Goal: Transaction & Acquisition: Purchase product/service

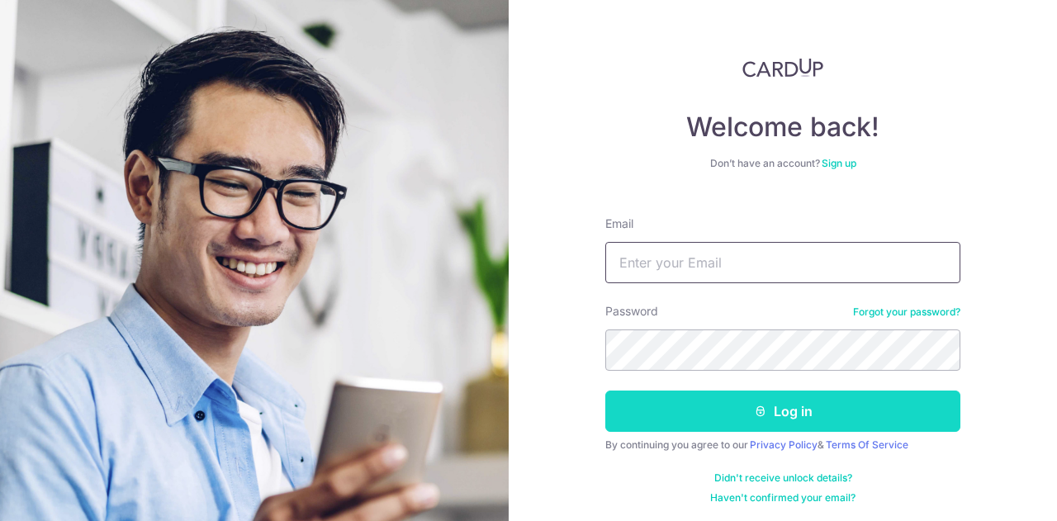
type input "[EMAIL_ADDRESS][DOMAIN_NAME]"
click at [781, 411] on button "Log in" at bounding box center [782, 411] width 355 height 41
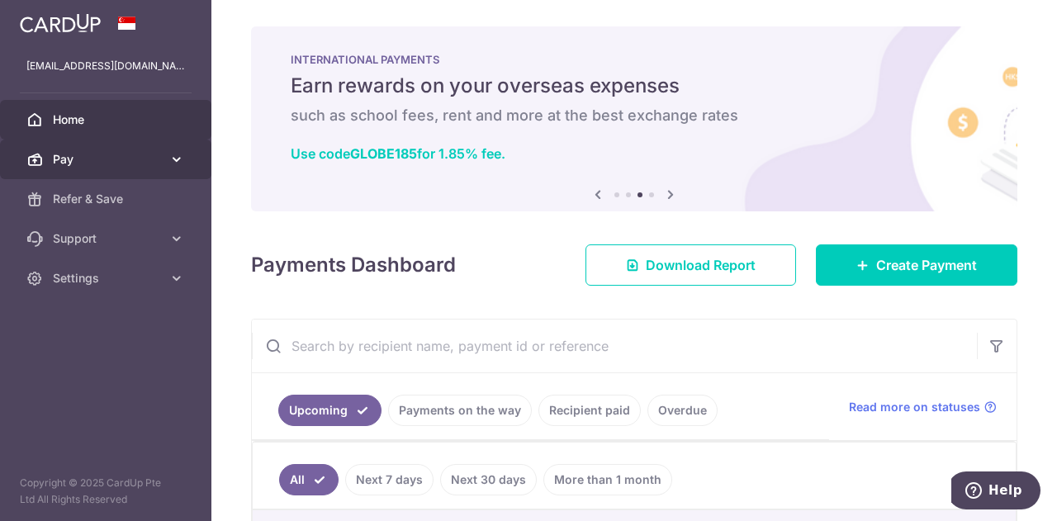
click at [88, 159] on span "Pay" at bounding box center [107, 159] width 109 height 17
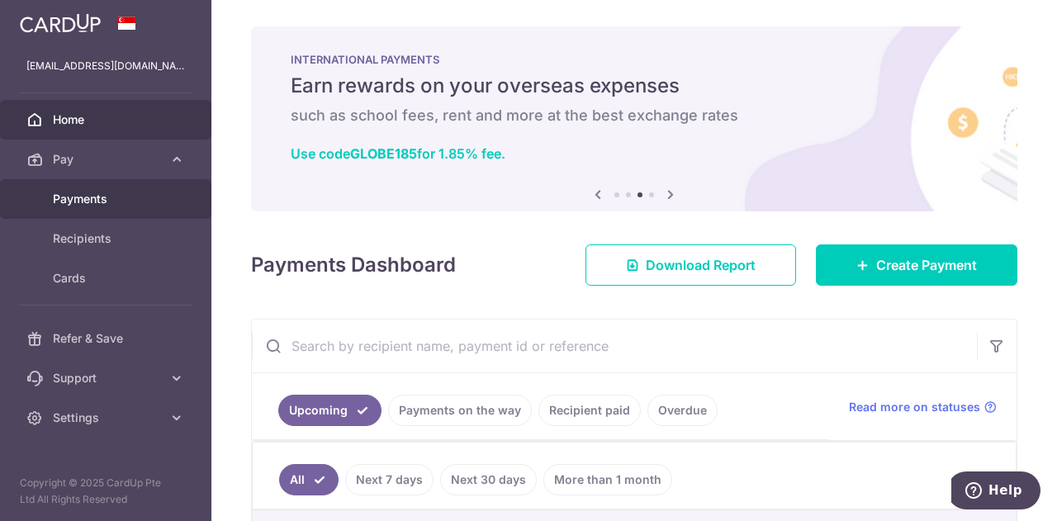
click at [82, 200] on span "Payments" at bounding box center [107, 199] width 109 height 17
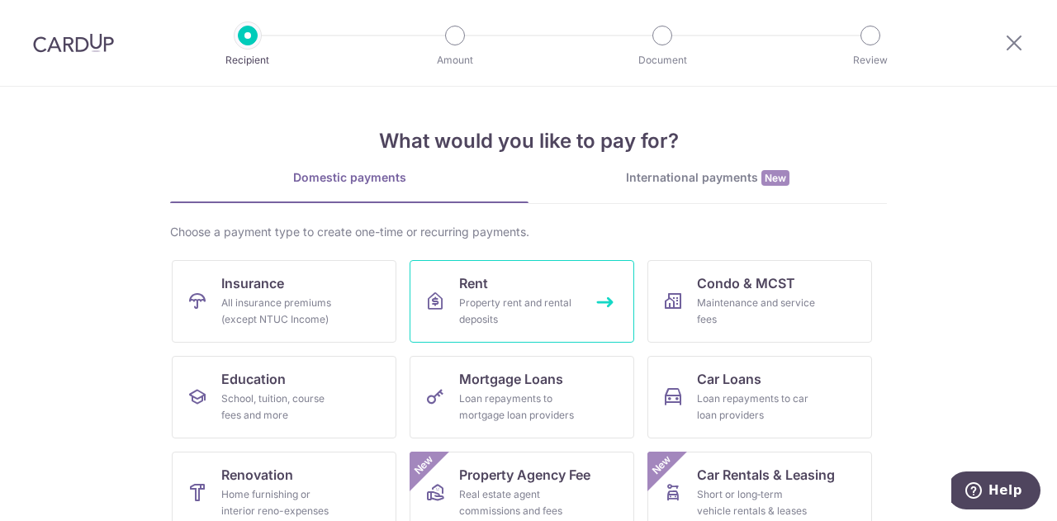
click at [504, 322] on div "Property rent and rental deposits" at bounding box center [518, 311] width 119 height 33
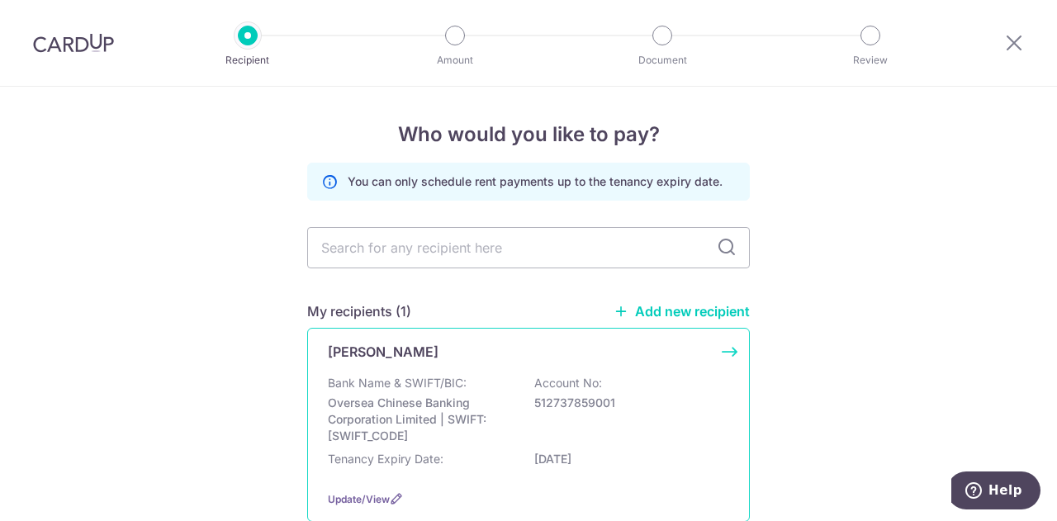
click at [507, 411] on p "Oversea Chinese Banking Corporation Limited | SWIFT: [SWIFT_CODE]" at bounding box center [420, 420] width 185 height 50
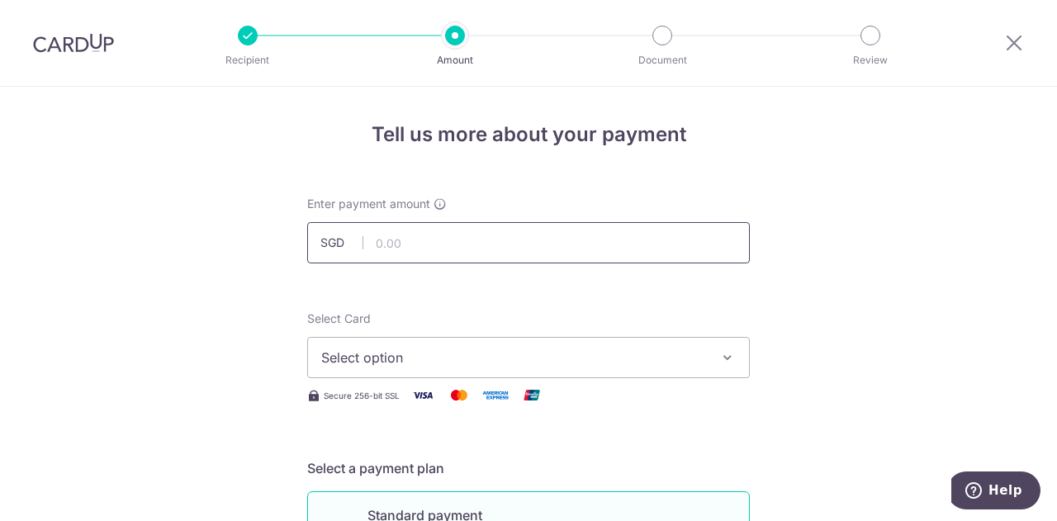
click at [418, 224] on input "text" at bounding box center [528, 242] width 443 height 41
type input "3,050.00"
click at [486, 358] on span "Select option" at bounding box center [513, 358] width 385 height 20
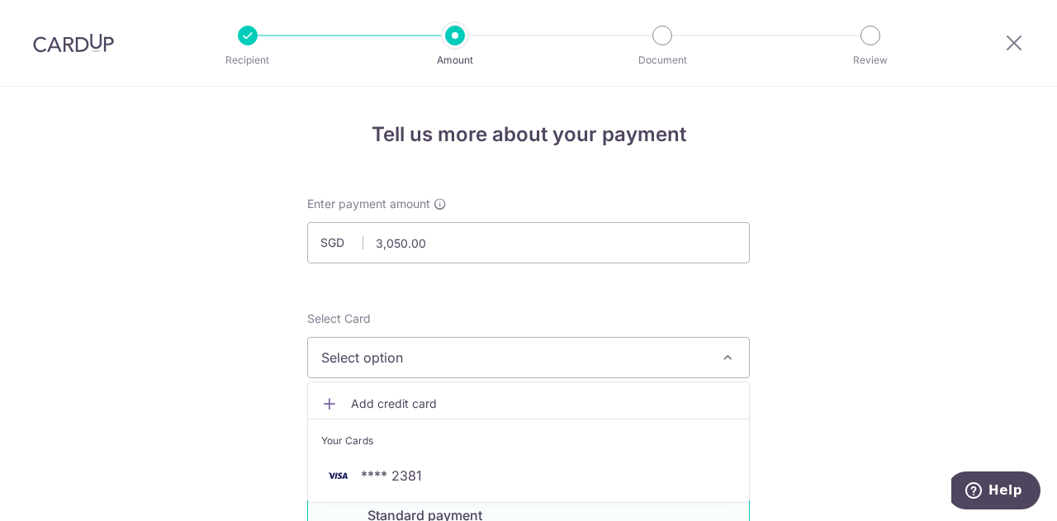
click at [457, 407] on span "Add credit card" at bounding box center [543, 404] width 385 height 17
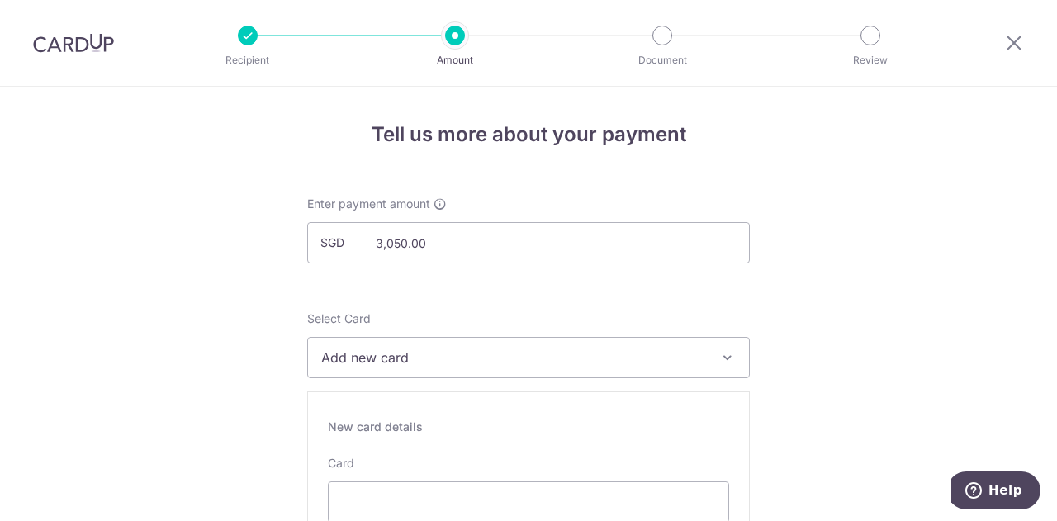
scroll to position [275, 0]
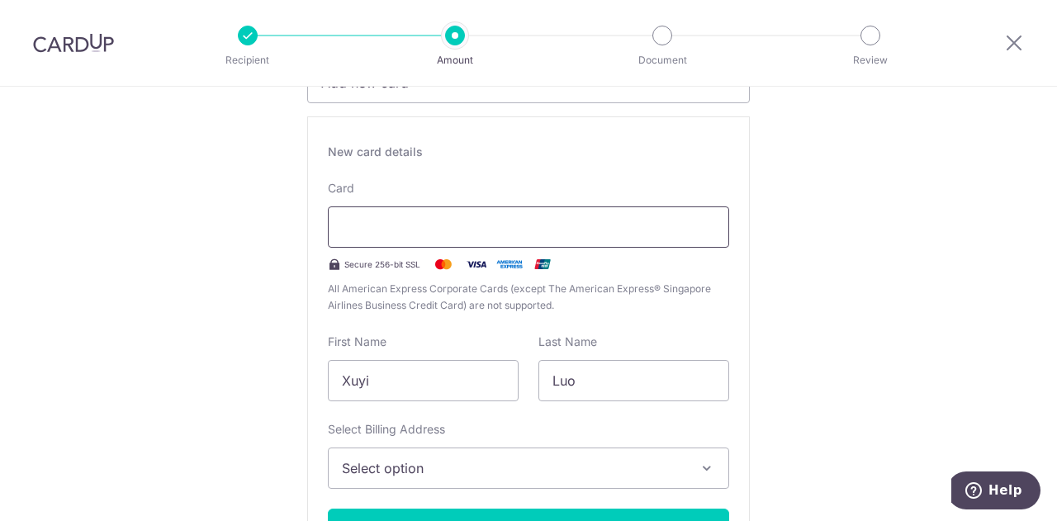
click at [451, 243] on div at bounding box center [528, 226] width 401 height 41
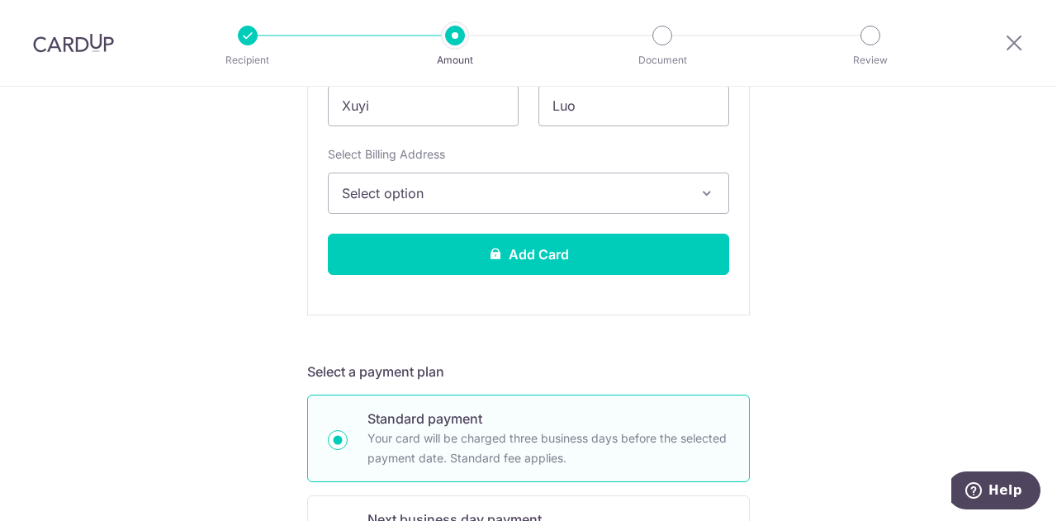
click at [442, 186] on span "Select option" at bounding box center [514, 193] width 344 height 20
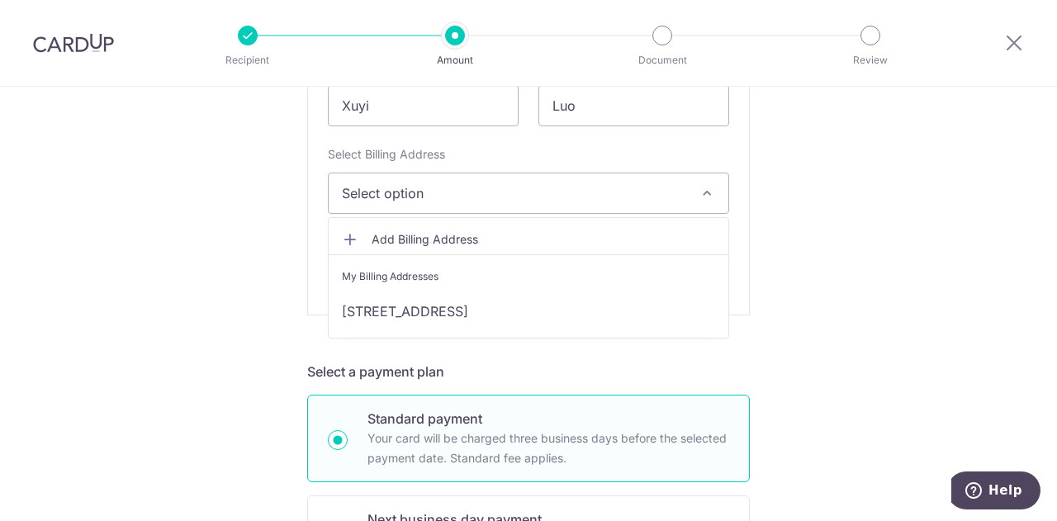
click at [431, 255] on li "My Billing Addresses" at bounding box center [529, 272] width 400 height 37
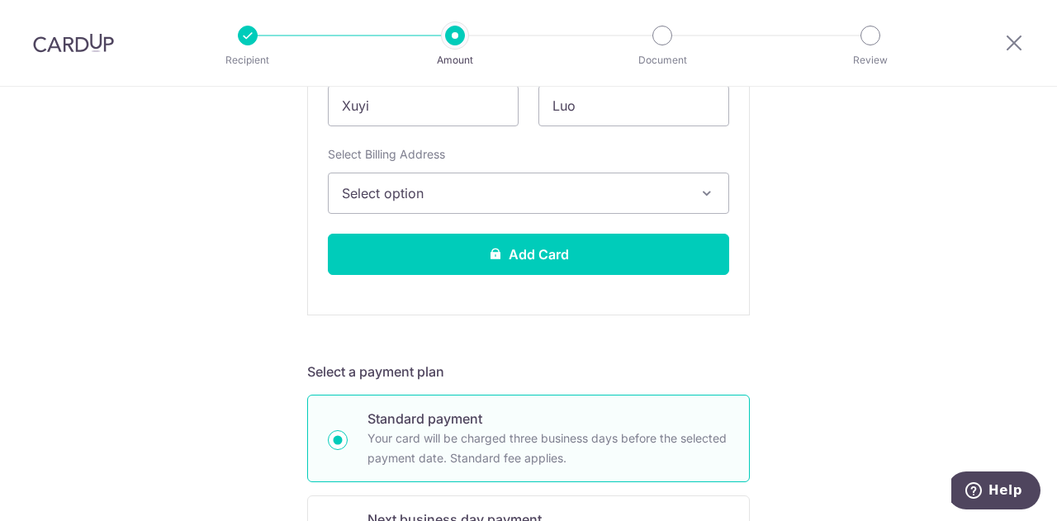
click at [481, 194] on span "Select option" at bounding box center [514, 193] width 344 height 20
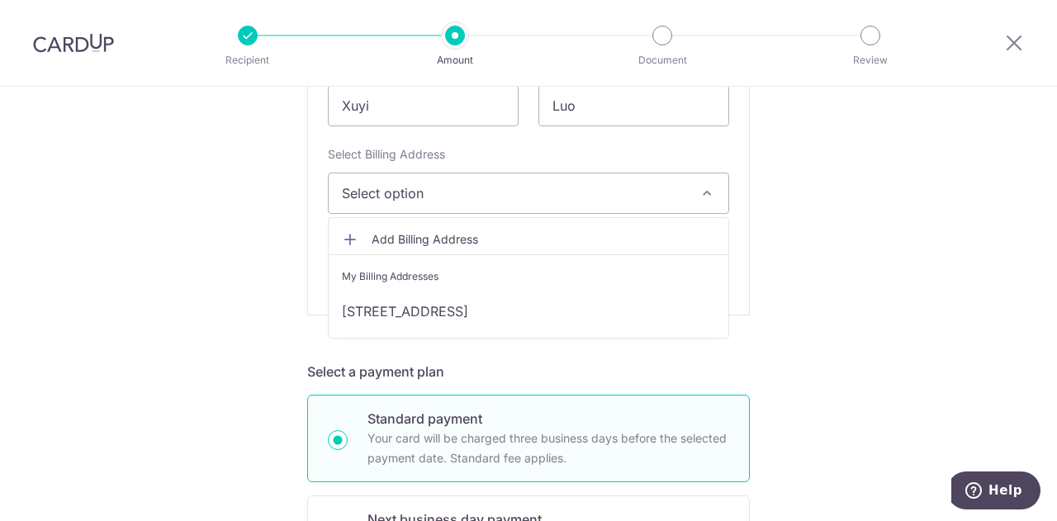
click at [426, 231] on span "Add Billing Address" at bounding box center [544, 239] width 344 height 17
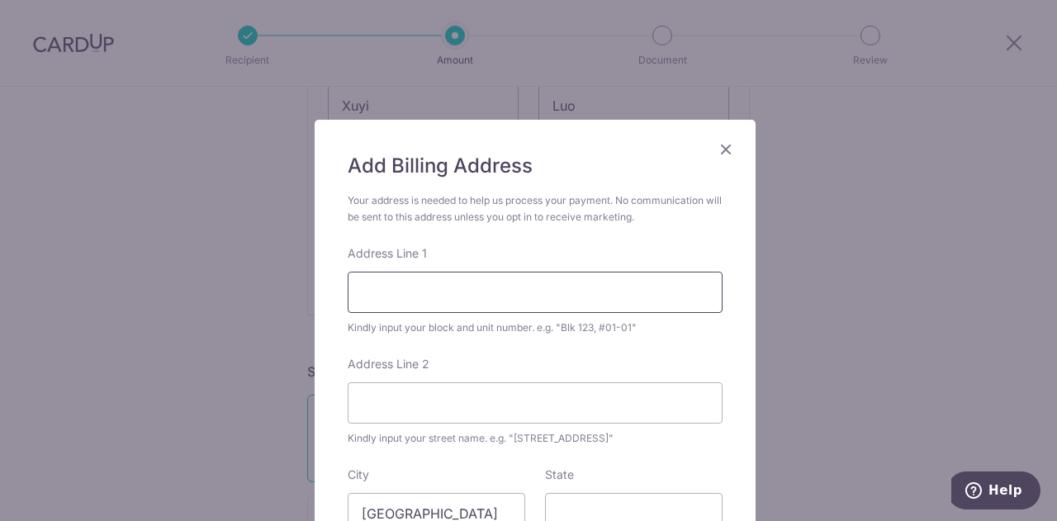
click at [437, 301] on input "Address Line 1" at bounding box center [535, 292] width 375 height 41
type input "12101 University Blvd #1410"
type input "FL"
type input "32817-2116"
select select "233"
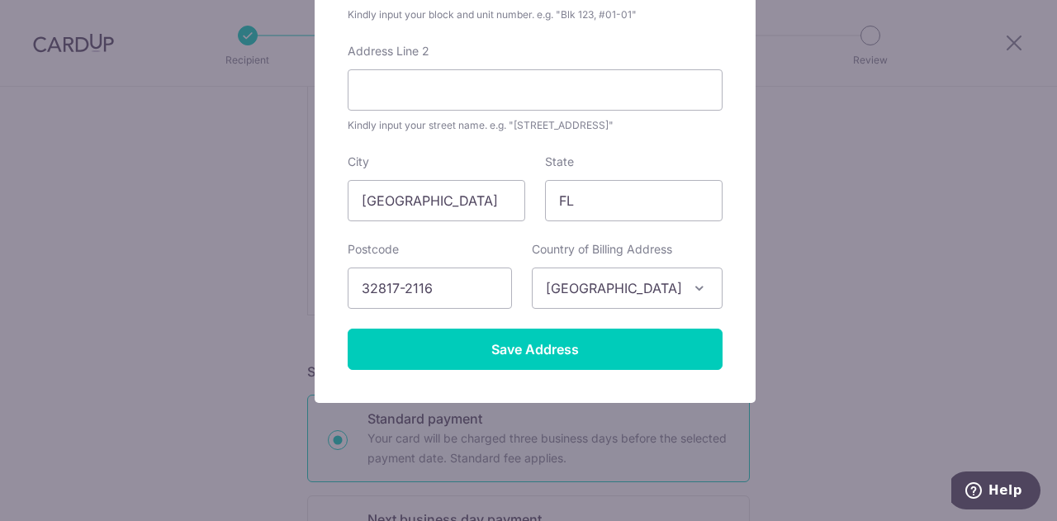
scroll to position [38, 0]
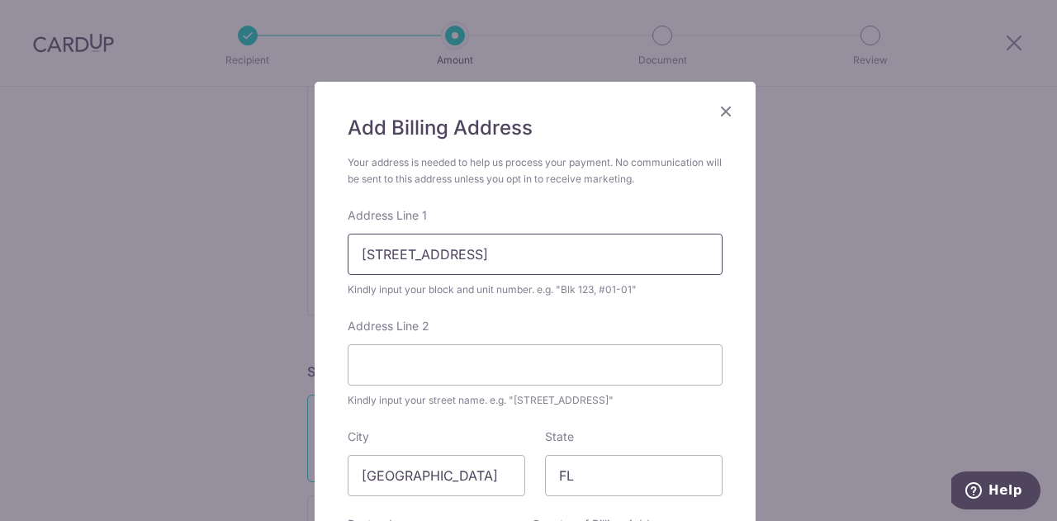
click at [548, 248] on input "12101 University Blvd #1410" at bounding box center [535, 254] width 375 height 41
click at [542, 254] on input "12101 University Blvd #1410" at bounding box center [535, 254] width 375 height 41
drag, startPoint x: 498, startPoint y: 255, endPoint x: 536, endPoint y: 249, distance: 38.4
click at [536, 249] on input "12101 University Blvd #1410" at bounding box center [535, 254] width 375 height 41
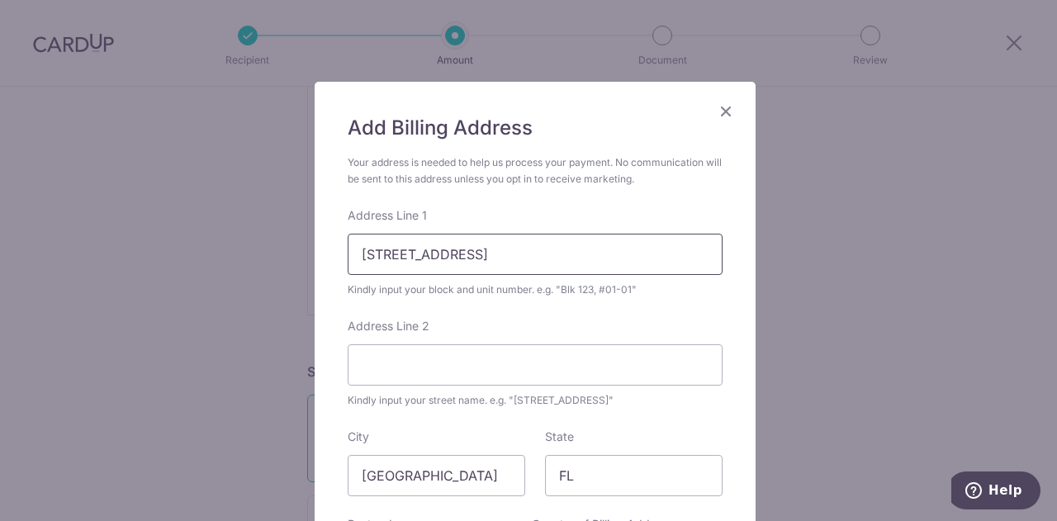
click at [536, 249] on input "12101 University Blvd #1410" at bounding box center [535, 254] width 375 height 41
click at [496, 254] on input "12101 University Blvd #1410" at bounding box center [535, 254] width 375 height 41
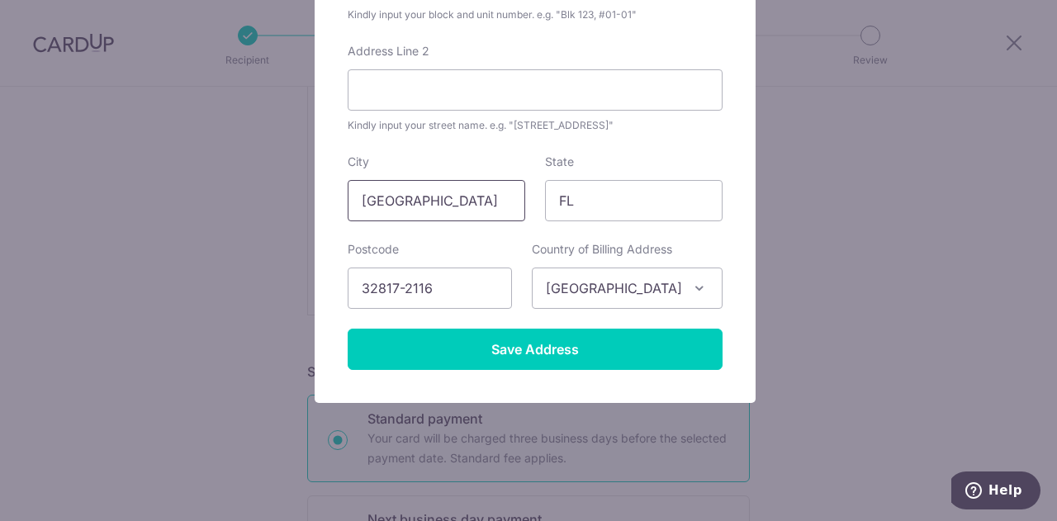
type input "12101 University Blvd 1410"
click at [479, 201] on input "Singapore" at bounding box center [437, 200] width 178 height 41
drag, startPoint x: 453, startPoint y: 203, endPoint x: 339, endPoint y: 204, distance: 114.0
click at [339, 204] on div "City Singapore" at bounding box center [436, 188] width 197 height 68
type input "Orlando"
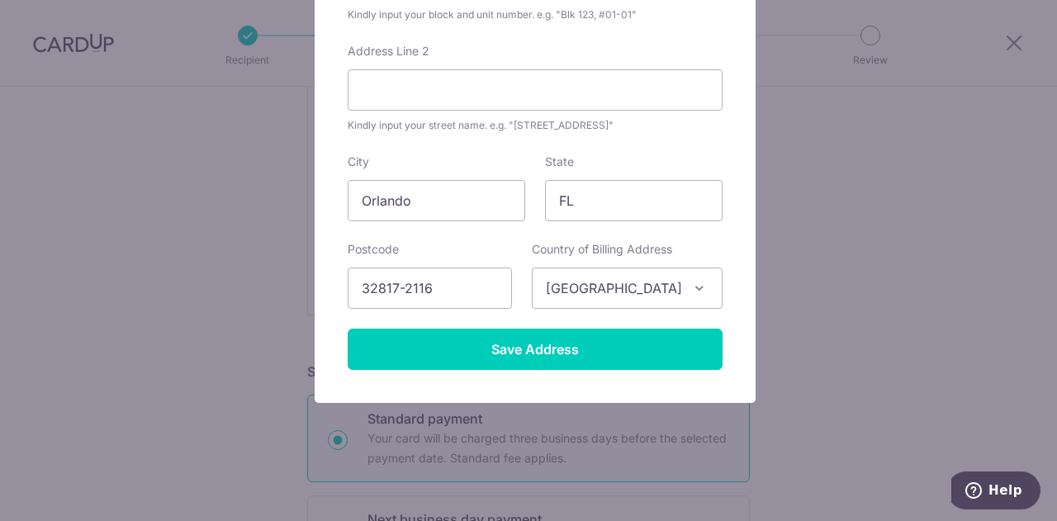
click at [606, 159] on div "State FL" at bounding box center [634, 188] width 178 height 68
drag, startPoint x: 598, startPoint y: 206, endPoint x: 532, endPoint y: 212, distance: 66.4
click at [535, 212] on div "State FL" at bounding box center [633, 188] width 197 height 68
click at [597, 207] on input "FL" at bounding box center [634, 200] width 178 height 41
click at [490, 242] on div "Postcode 32817-2116" at bounding box center [430, 275] width 164 height 68
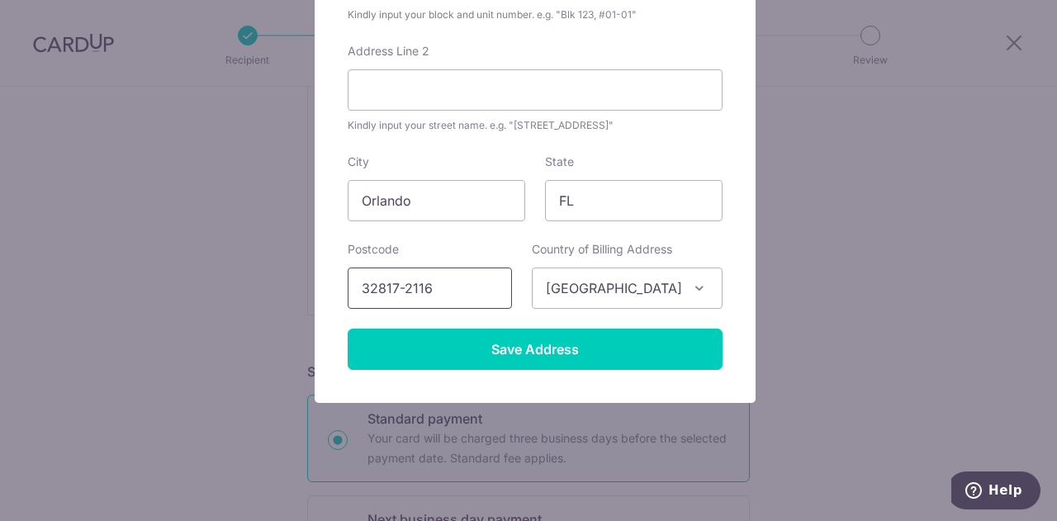
drag, startPoint x: 418, startPoint y: 290, endPoint x: 320, endPoint y: 290, distance: 98.3
click at [320, 290] on div "Add Billing Address Your address is needed to help us process your payment. No …" at bounding box center [535, 105] width 441 height 596
click at [448, 297] on input "32817-2116" at bounding box center [430, 288] width 164 height 41
drag, startPoint x: 444, startPoint y: 285, endPoint x: 299, endPoint y: 285, distance: 145.3
click at [299, 285] on div "Add Billing Address Your address is needed to help us process your payment. No …" at bounding box center [528, 260] width 1057 height 521
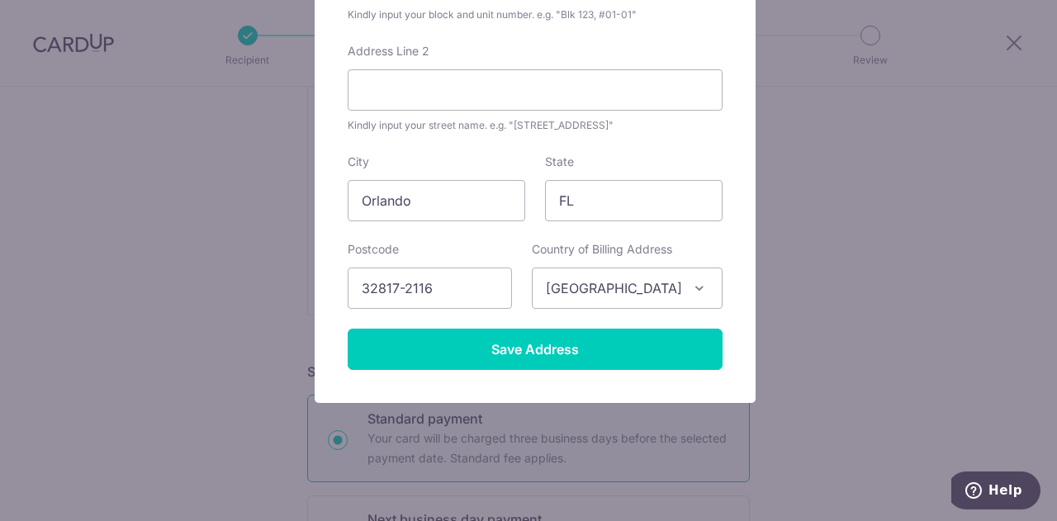
click at [672, 245] on label "Country of Billing Address" at bounding box center [602, 249] width 140 height 17
drag, startPoint x: 372, startPoint y: 293, endPoint x: 309, endPoint y: 293, distance: 62.8
click at [315, 293] on div "Add Billing Address Your address is needed to help us process your payment. No …" at bounding box center [535, 105] width 441 height 596
type input "32817"
click at [461, 248] on div "Postcode 32817" at bounding box center [430, 275] width 164 height 68
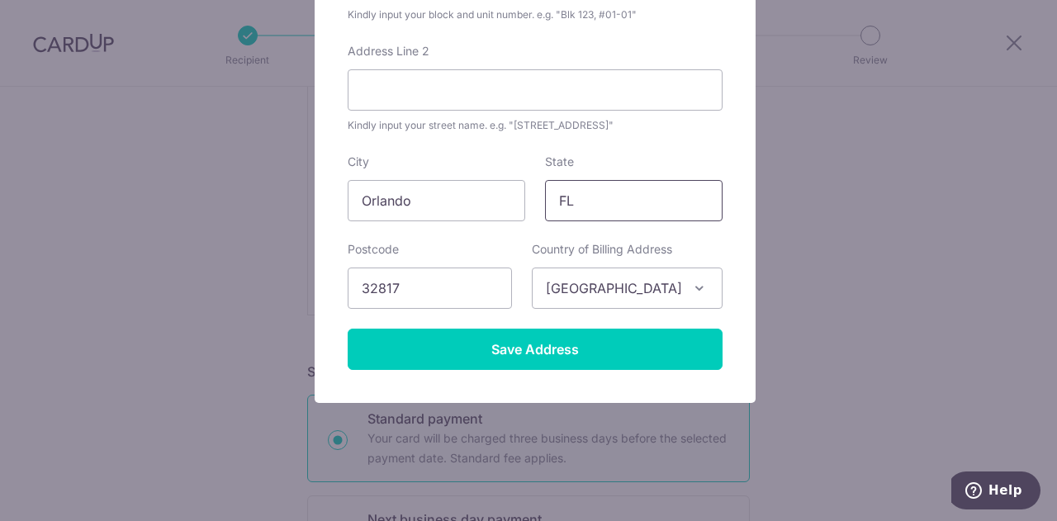
click at [625, 195] on input "FL" at bounding box center [634, 200] width 178 height 41
drag, startPoint x: 611, startPoint y: 198, endPoint x: 534, endPoint y: 211, distance: 77.8
click at [535, 211] on div "State FL" at bounding box center [633, 188] width 197 height 68
click at [507, 245] on div "Postcode 32817" at bounding box center [430, 275] width 164 height 68
click at [604, 205] on input "State" at bounding box center [634, 200] width 178 height 41
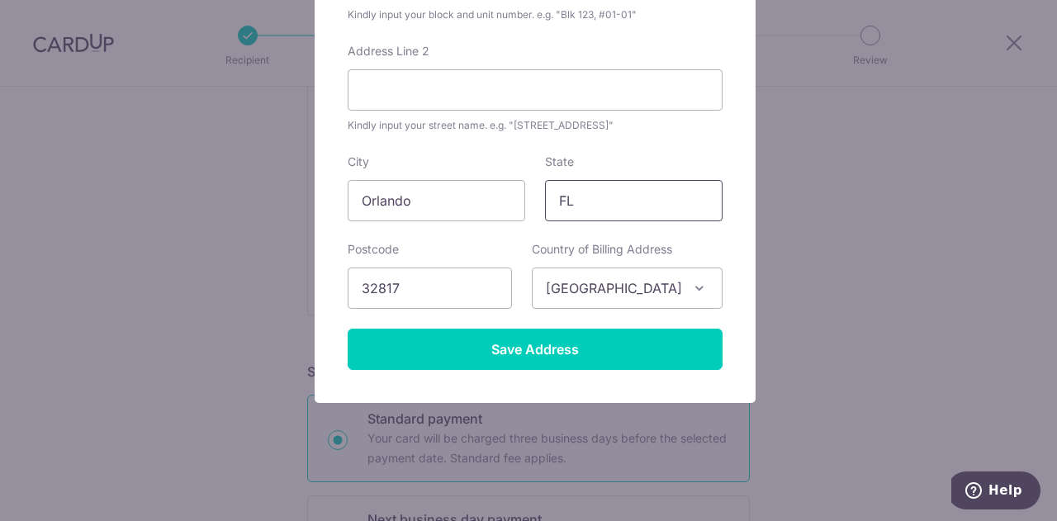
type input "FL"
click at [664, 136] on form "Your address is needed to help us process your payment. No communication will b…" at bounding box center [535, 124] width 375 height 490
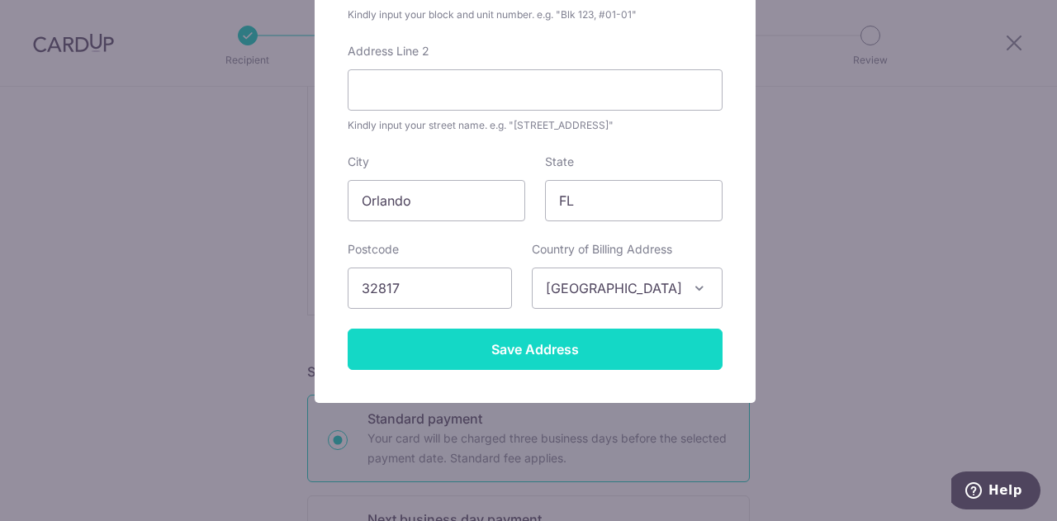
click at [535, 345] on input "Save Address" at bounding box center [535, 349] width 375 height 41
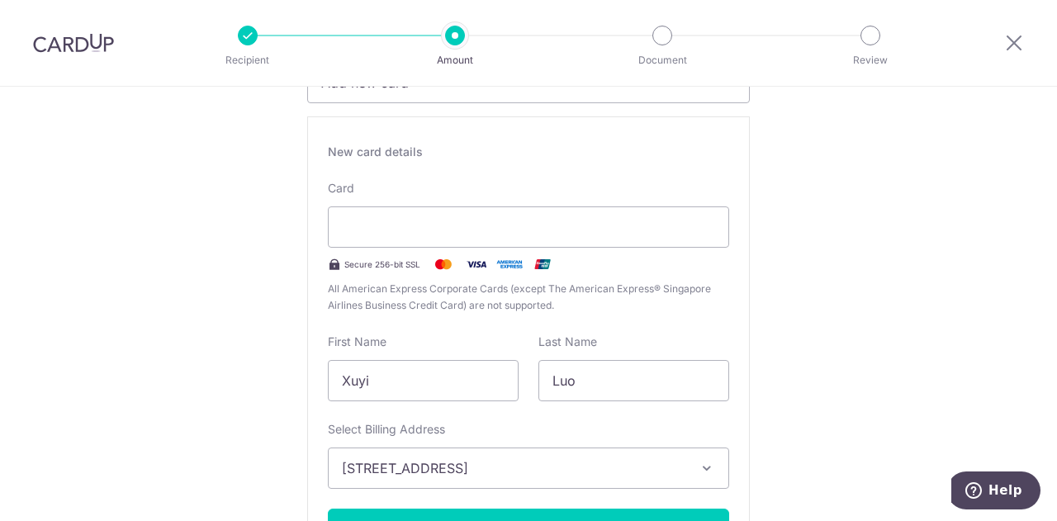
scroll to position [550, 0]
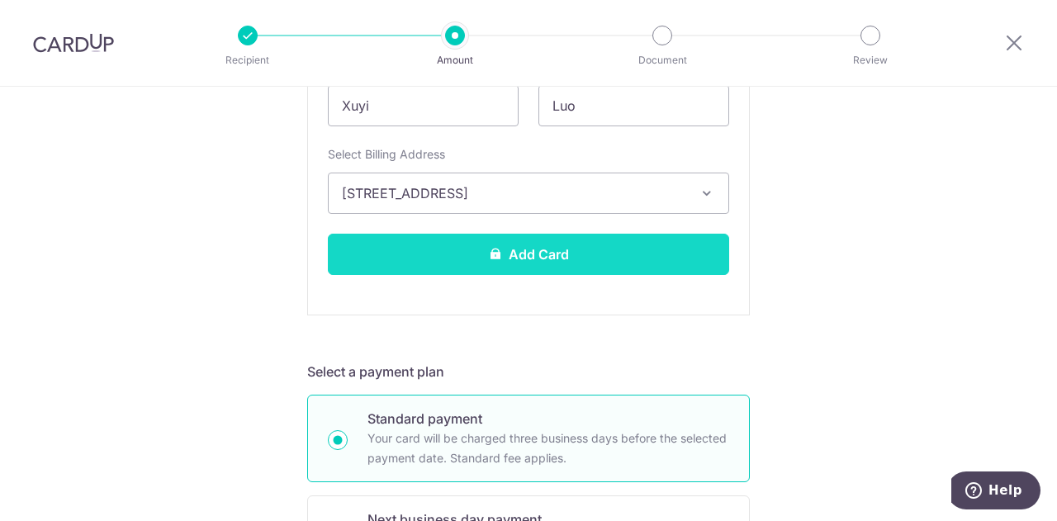
click at [561, 251] on button "Add Card" at bounding box center [528, 254] width 401 height 41
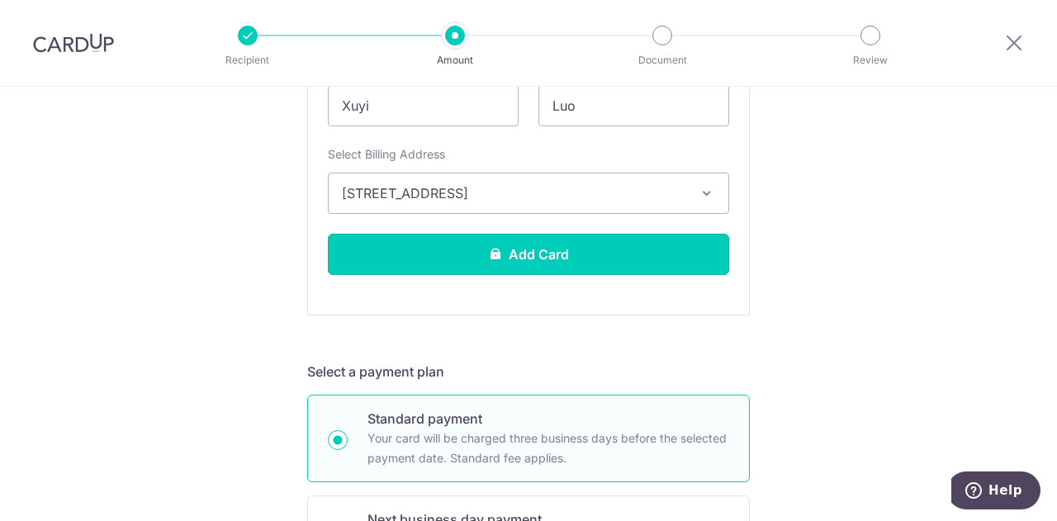
scroll to position [298, 0]
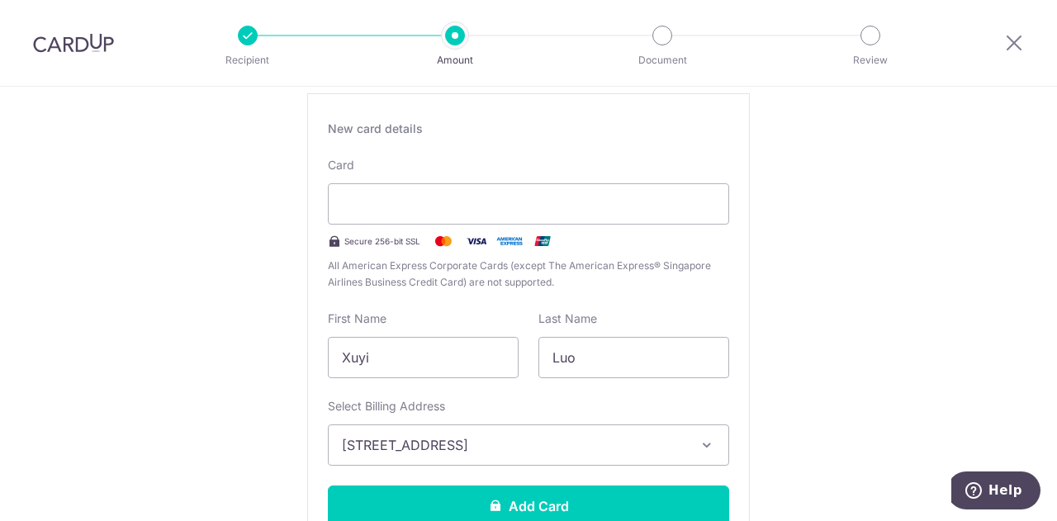
click at [583, 140] on div "New card details Please enter valid card details. Card Secure 256-bit SSL All A…" at bounding box center [528, 330] width 443 height 474
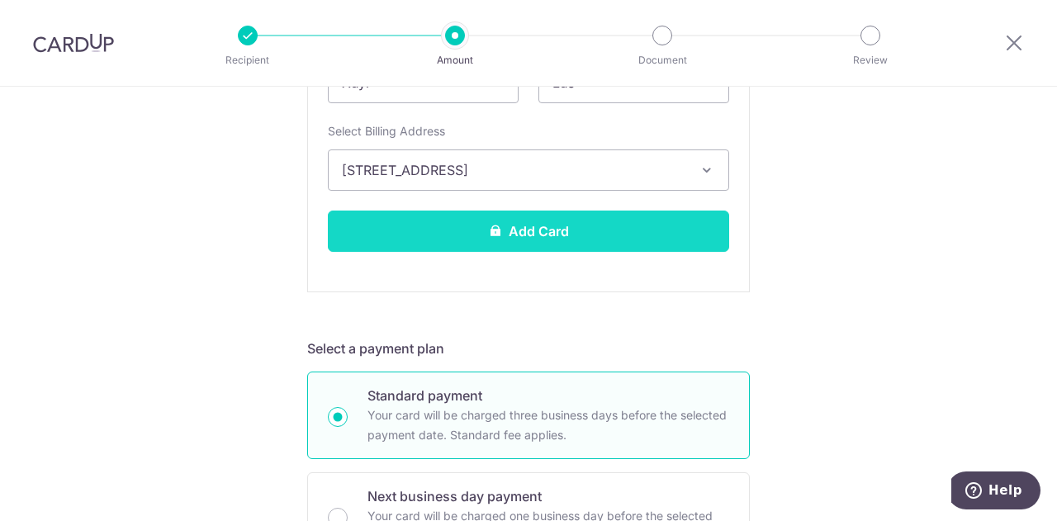
click at [532, 230] on button "Add Card" at bounding box center [528, 231] width 401 height 41
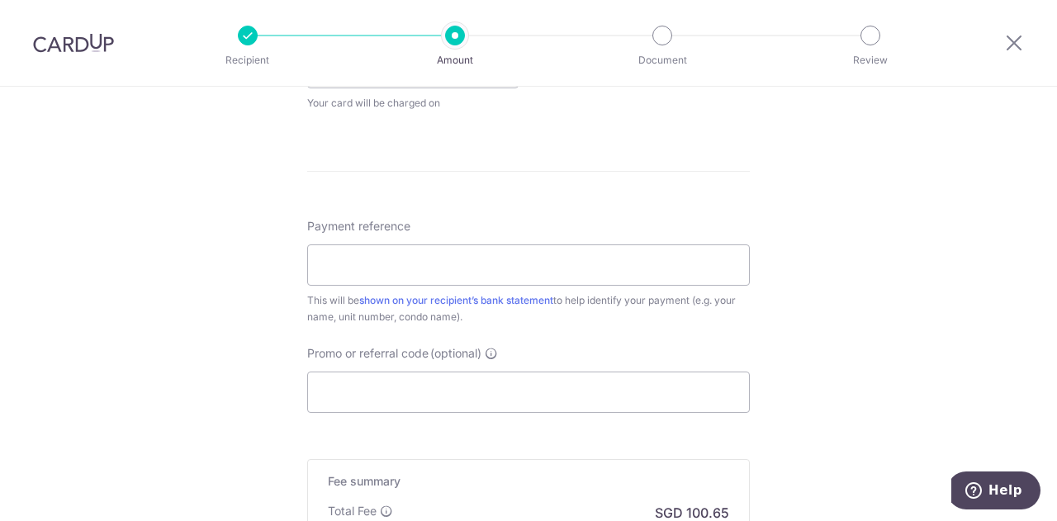
scroll to position [1055, 0]
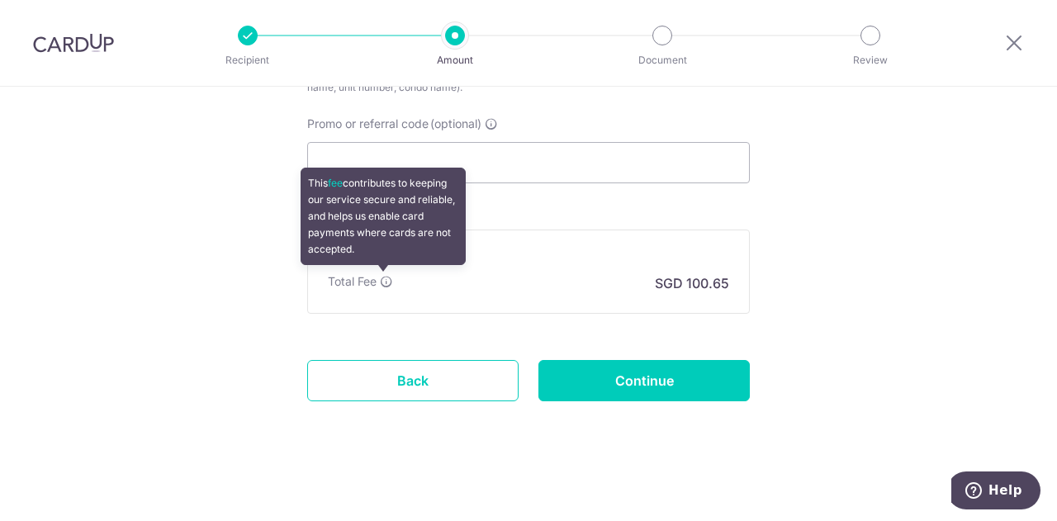
click at [382, 282] on icon at bounding box center [386, 281] width 13 height 13
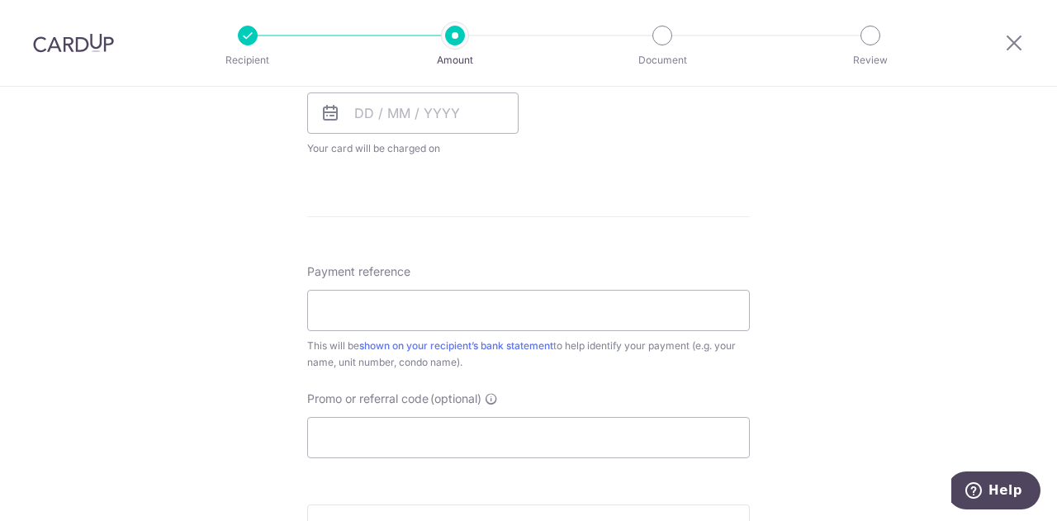
scroll to position [505, 0]
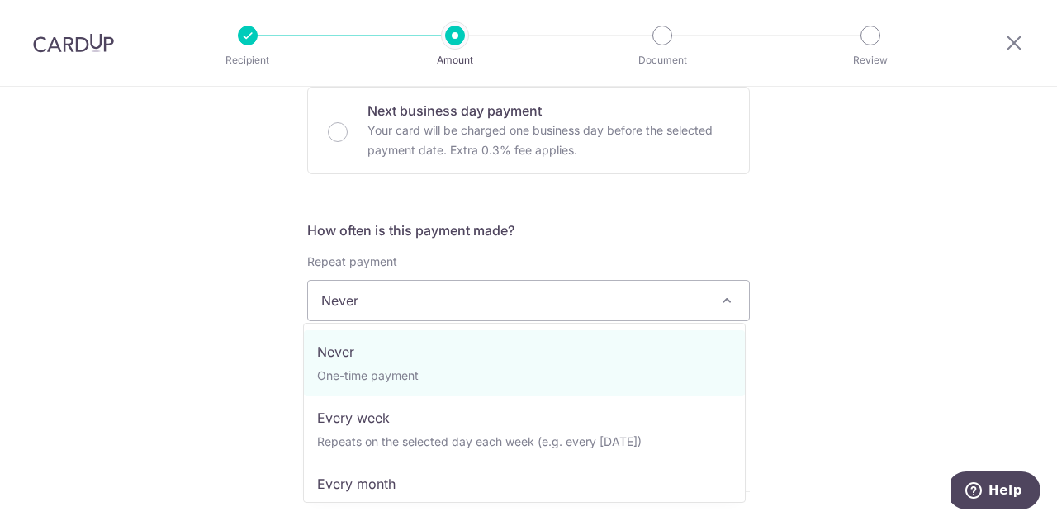
click at [491, 298] on span "Never" at bounding box center [528, 301] width 441 height 40
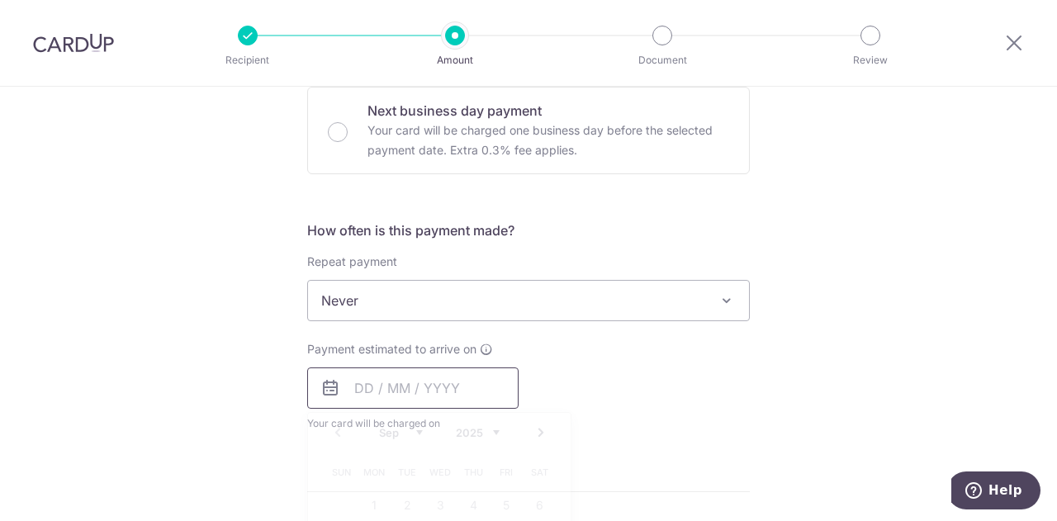
click at [363, 398] on input "text" at bounding box center [412, 387] width 211 height 41
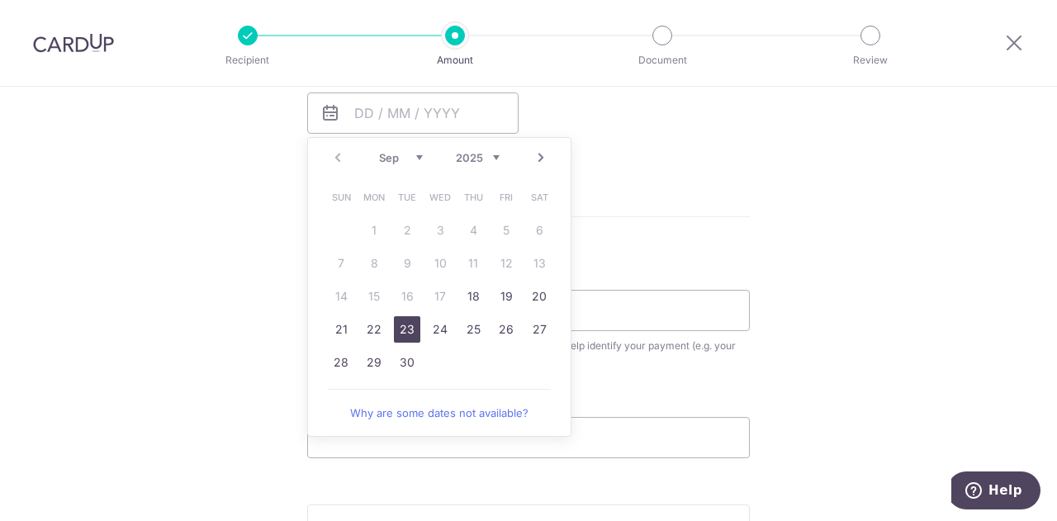
click at [406, 329] on link "23" at bounding box center [407, 329] width 26 height 26
type input "[DATE]"
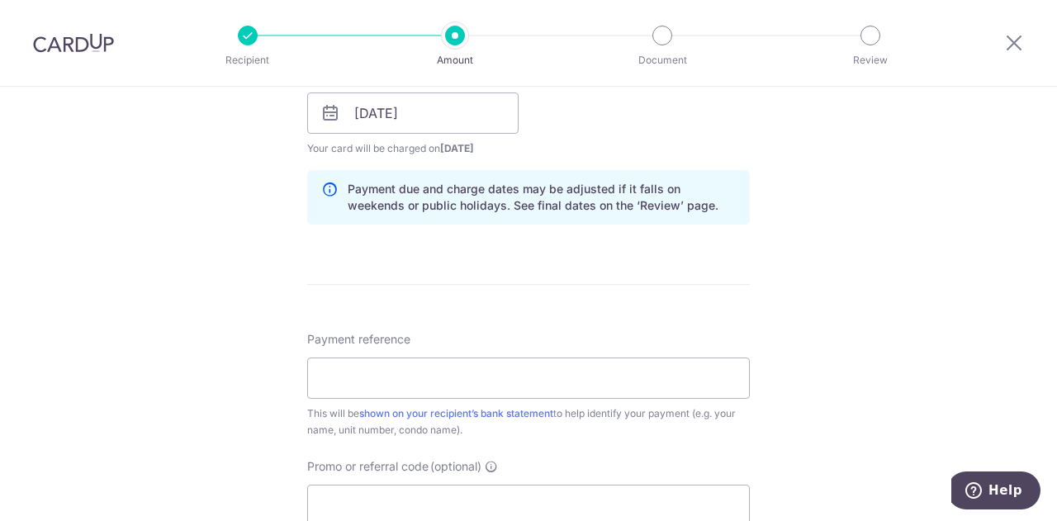
click at [914, 259] on div "Tell us more about your payment Enter payment amount SGD 3,050.00 3050.00 Card …" at bounding box center [528, 87] width 1057 height 1562
click at [816, 307] on div "Tell us more about your payment Enter payment amount SGD 3,050.00 3050.00 Card …" at bounding box center [528, 87] width 1057 height 1562
click at [481, 380] on input "Payment reference" at bounding box center [528, 378] width 443 height 41
type input "Xuyi Blk 117 Toa Payoh"
click at [927, 424] on div "Tell us more about your payment Enter payment amount SGD 3,050.00 3050.00 Card …" at bounding box center [528, 87] width 1057 height 1562
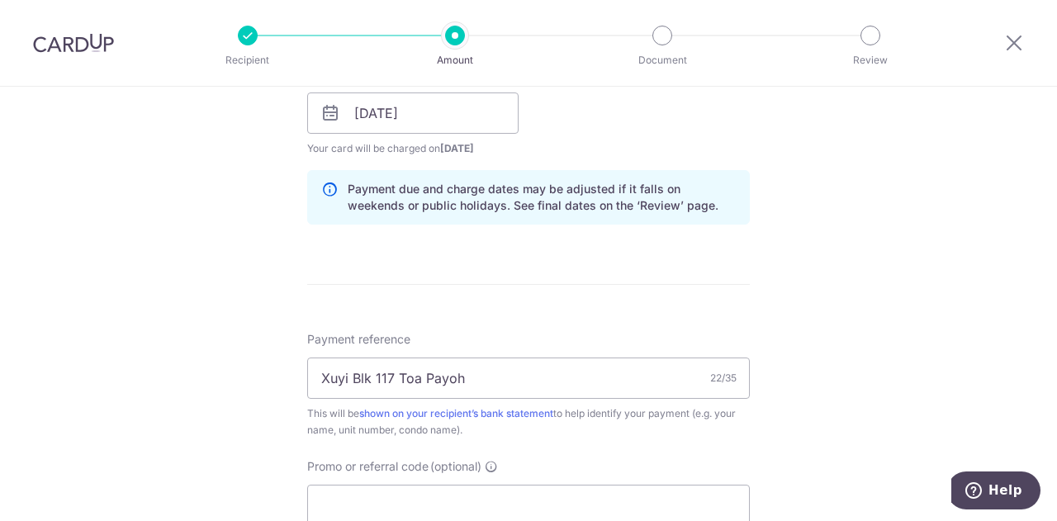
scroll to position [1055, 0]
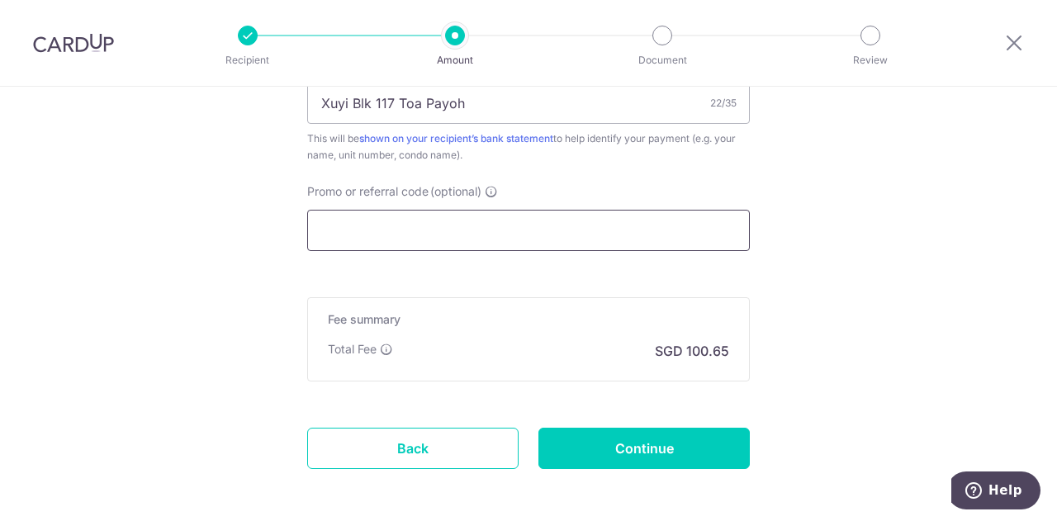
click at [497, 230] on input "Promo or referral code (optional)" at bounding box center [528, 230] width 443 height 41
paste input "SAVERENT179"
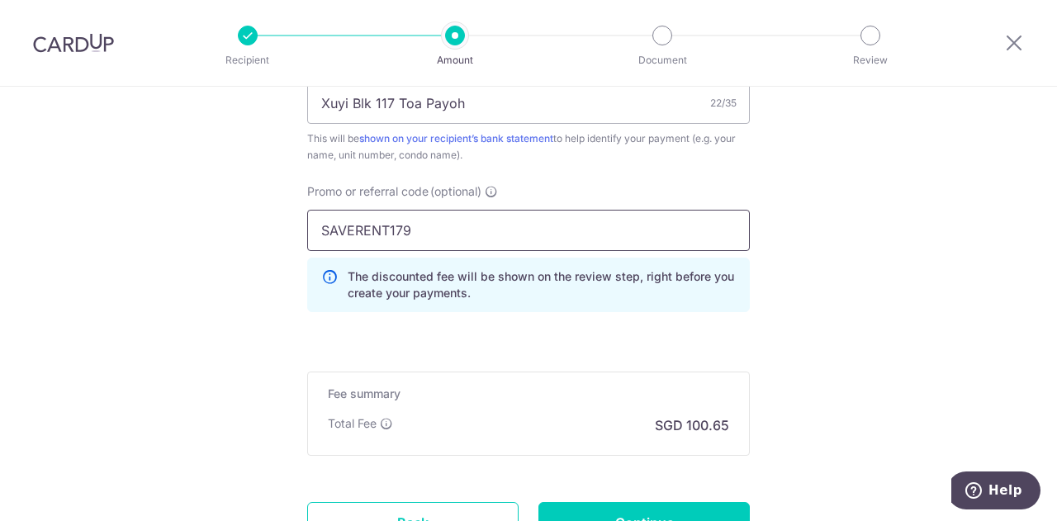
type input "SAVERENT179"
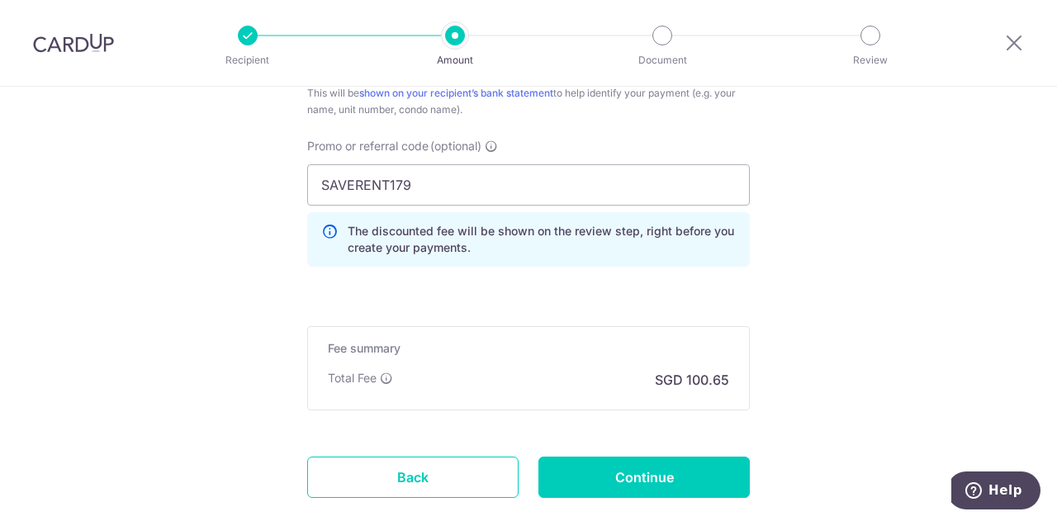
scroll to position [1197, 0]
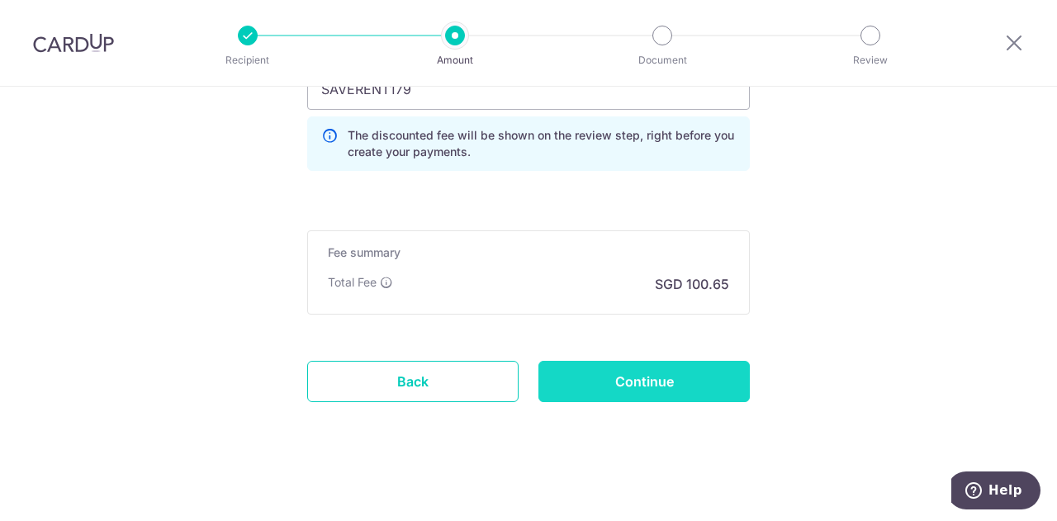
click at [680, 386] on input "Continue" at bounding box center [643, 381] width 211 height 41
type input "Create Schedule"
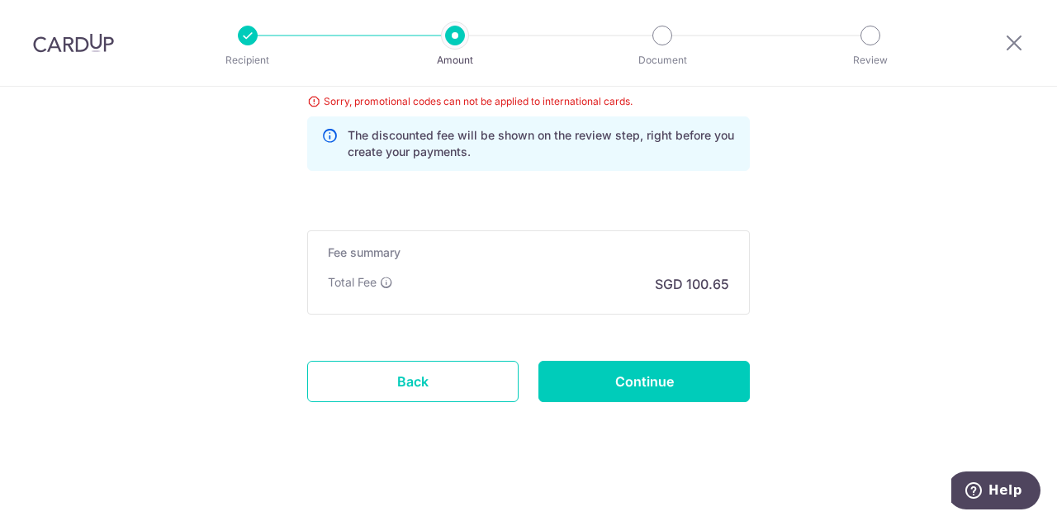
scroll to position [945, 0]
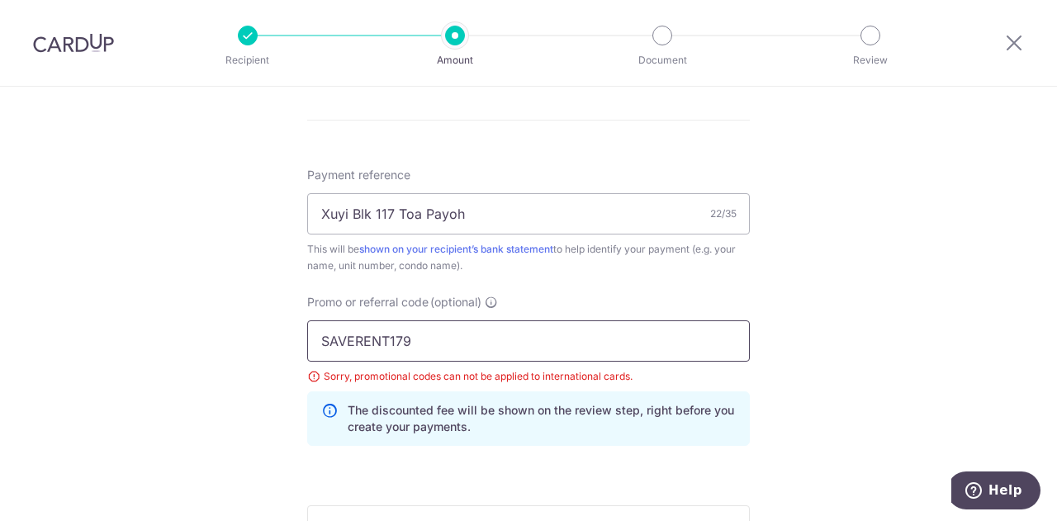
drag, startPoint x: 595, startPoint y: 348, endPoint x: 148, endPoint y: 348, distance: 447.6
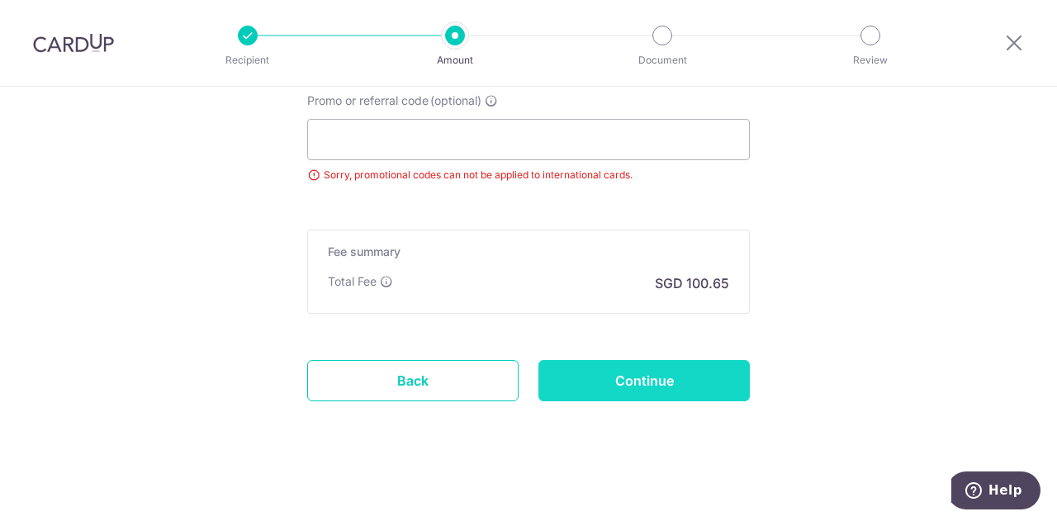
click at [662, 379] on input "Continue" at bounding box center [643, 380] width 211 height 41
type input "Update Schedule"
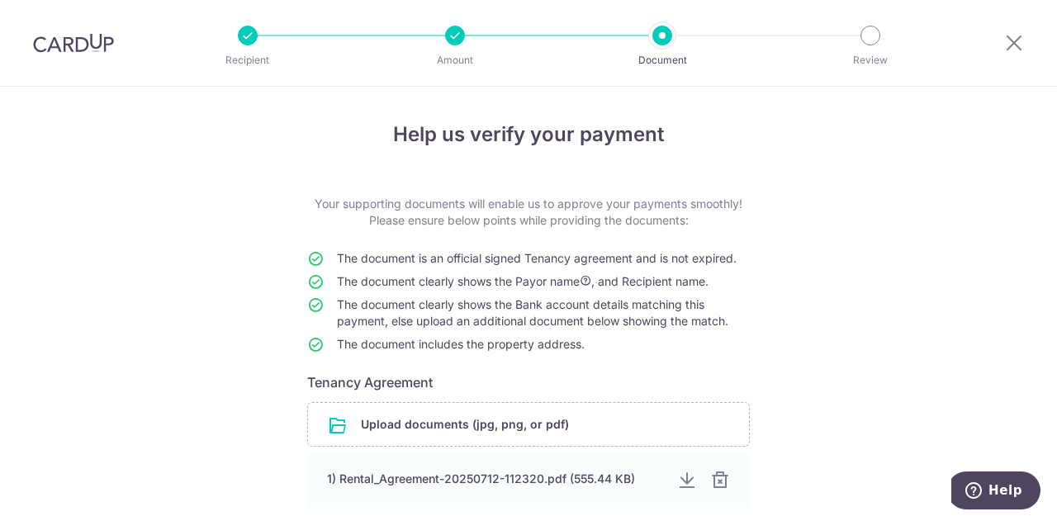
scroll to position [160, 0]
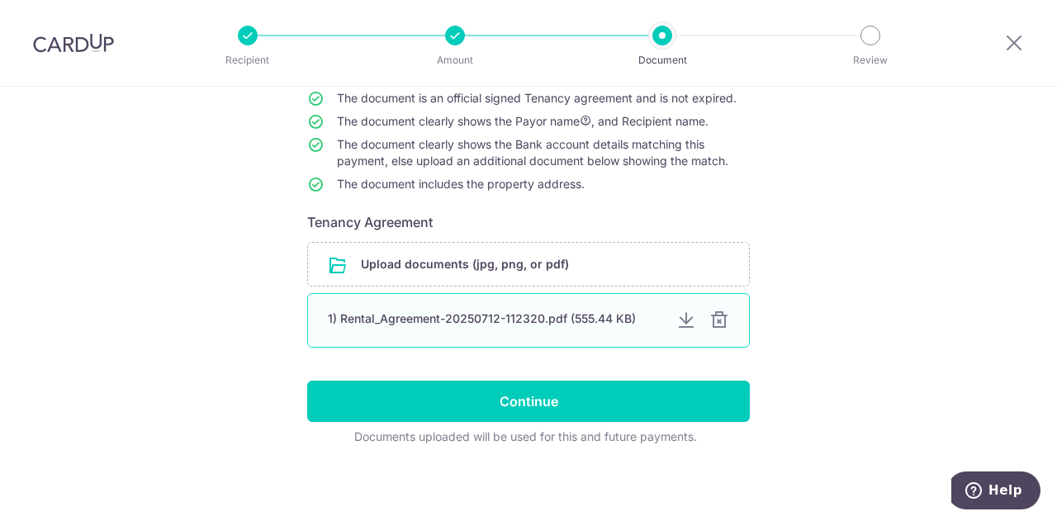
click at [500, 320] on div "1) Rental_Agreement-20250712-112320.pdf (555.44 KB)" at bounding box center [495, 318] width 335 height 17
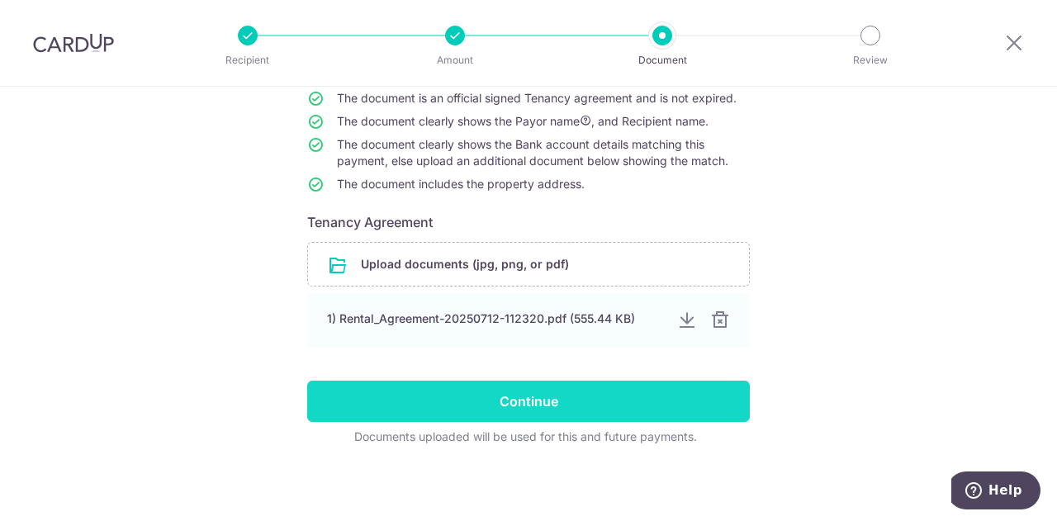
click at [550, 400] on input "Continue" at bounding box center [528, 401] width 443 height 41
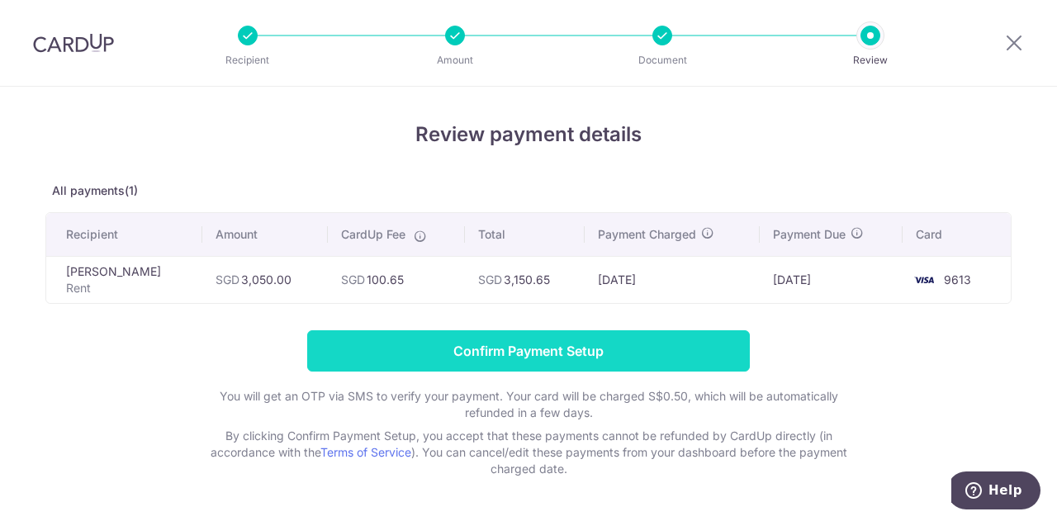
click at [566, 350] on input "Confirm Payment Setup" at bounding box center [528, 350] width 443 height 41
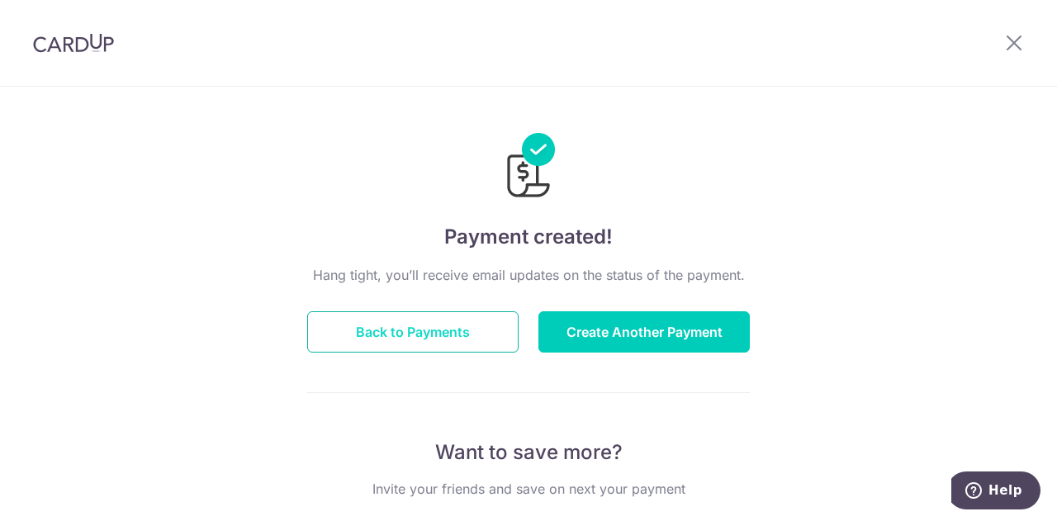
click at [450, 327] on button "Back to Payments" at bounding box center [412, 331] width 211 height 41
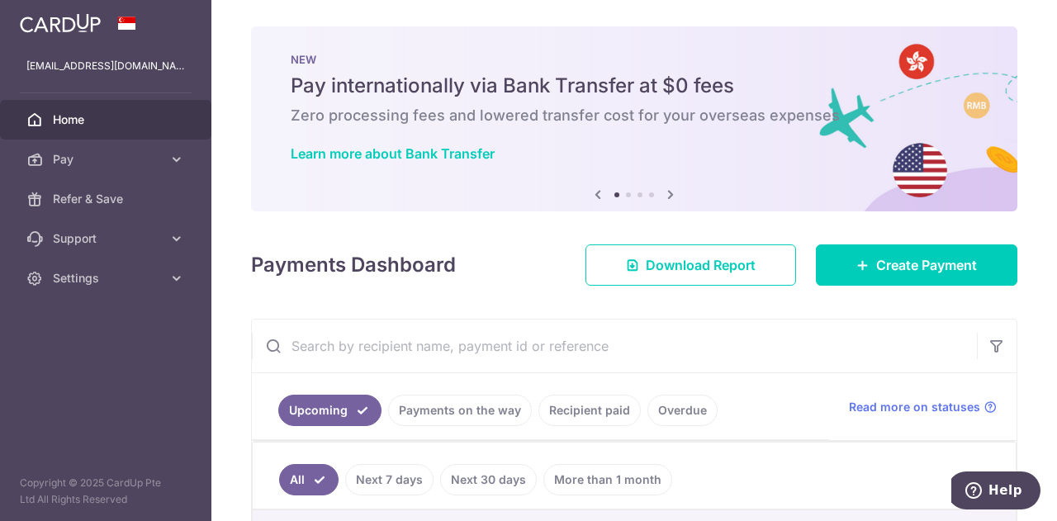
scroll to position [176, 0]
